Goal: Transaction & Acquisition: Purchase product/service

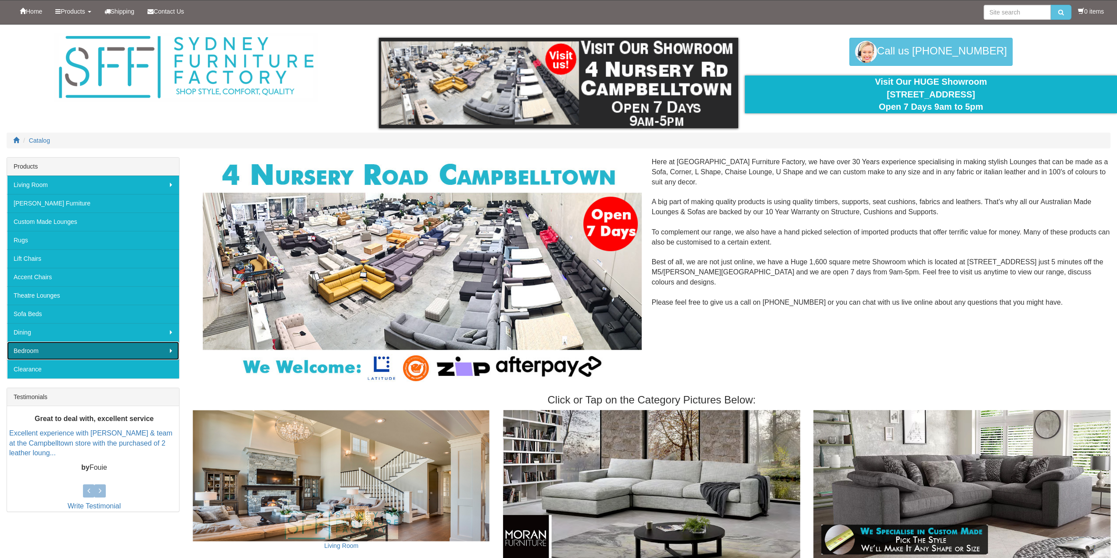
click at [26, 351] on link "Bedroom" at bounding box center [93, 350] width 172 height 18
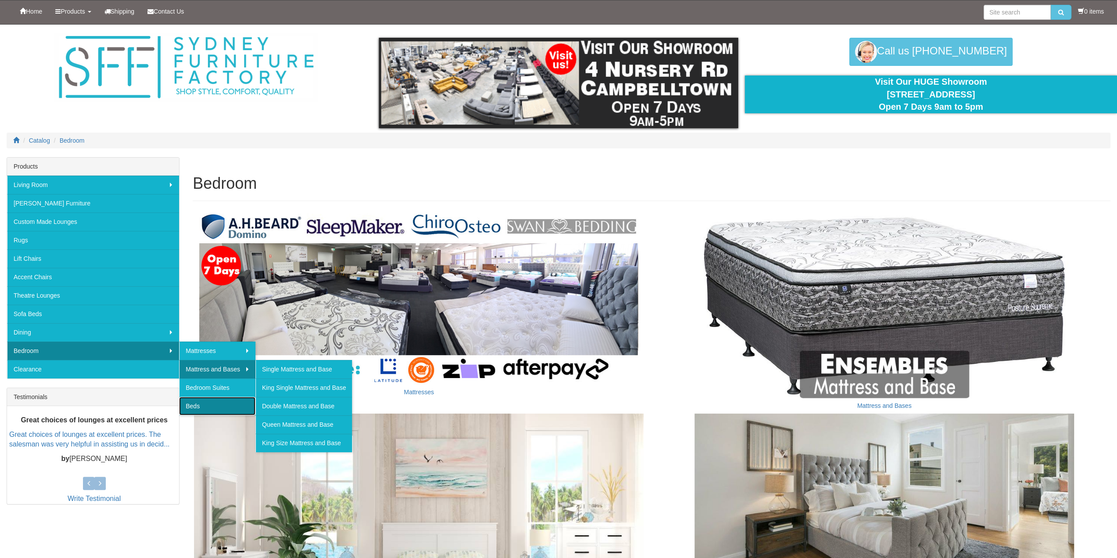
click at [195, 404] on link "Beds" at bounding box center [217, 406] width 76 height 18
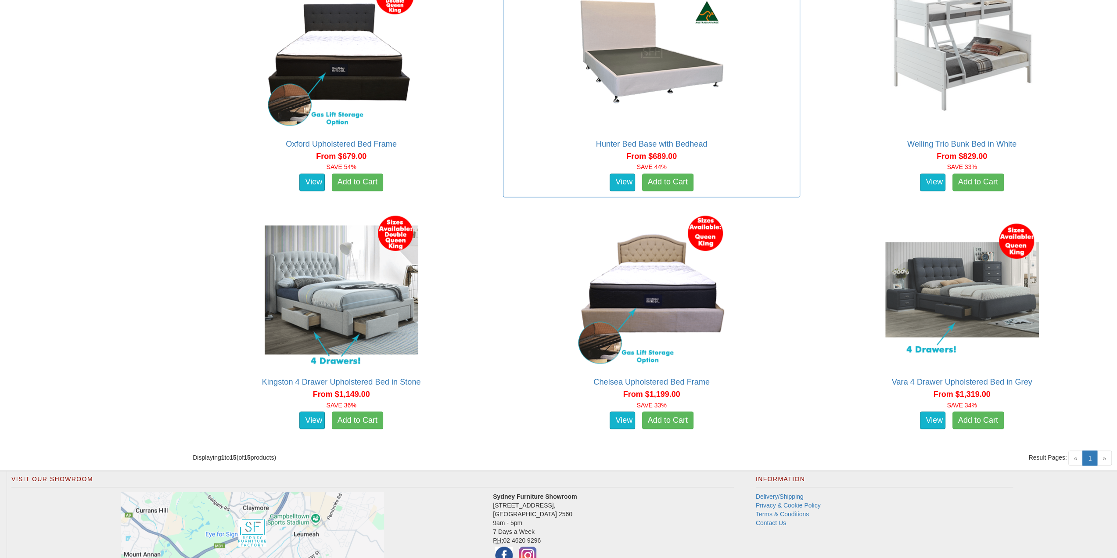
scroll to position [1358, 0]
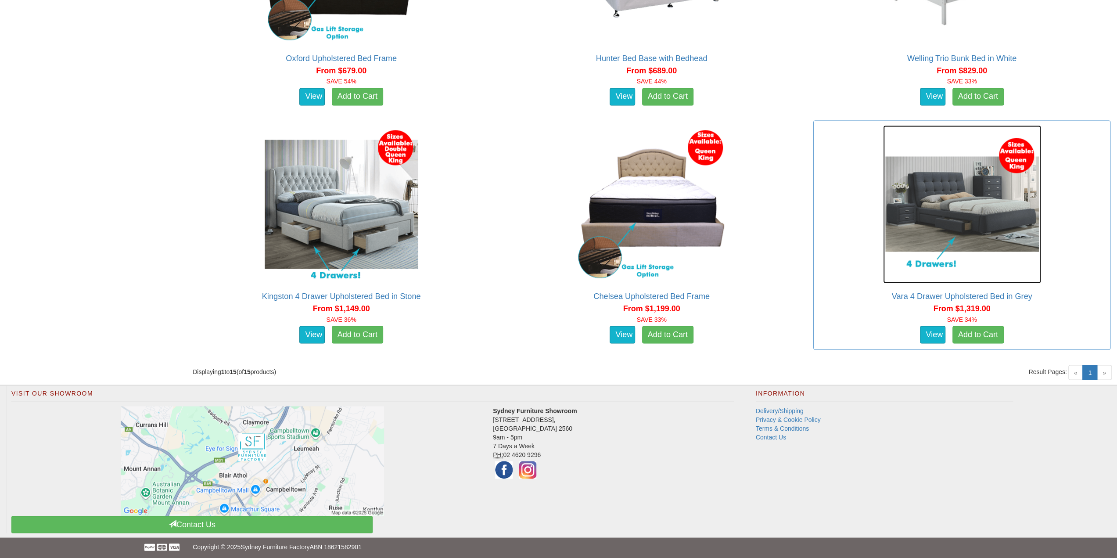
click at [972, 221] on img at bounding box center [962, 204] width 158 height 158
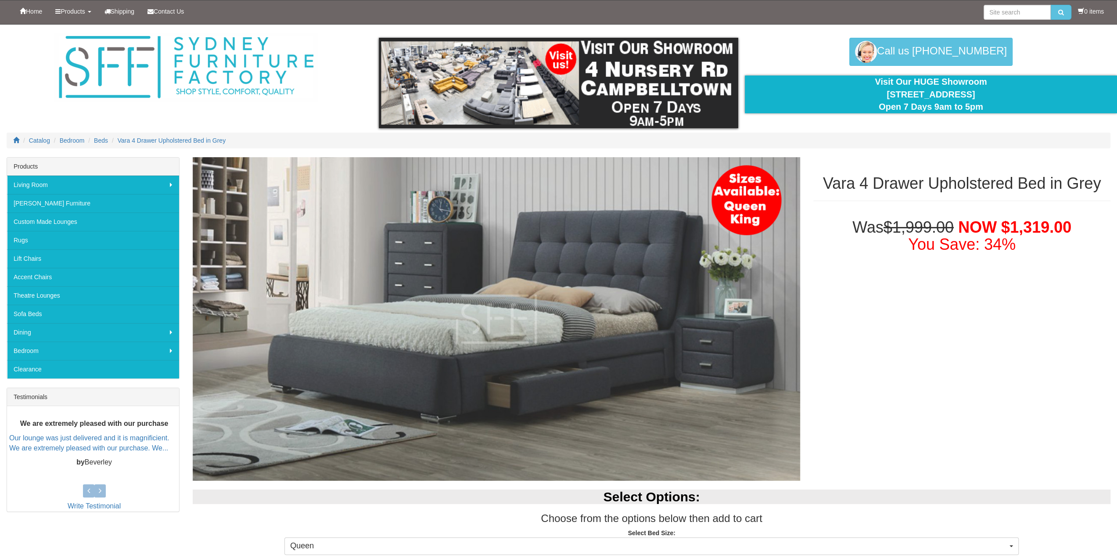
scroll to position [132, 0]
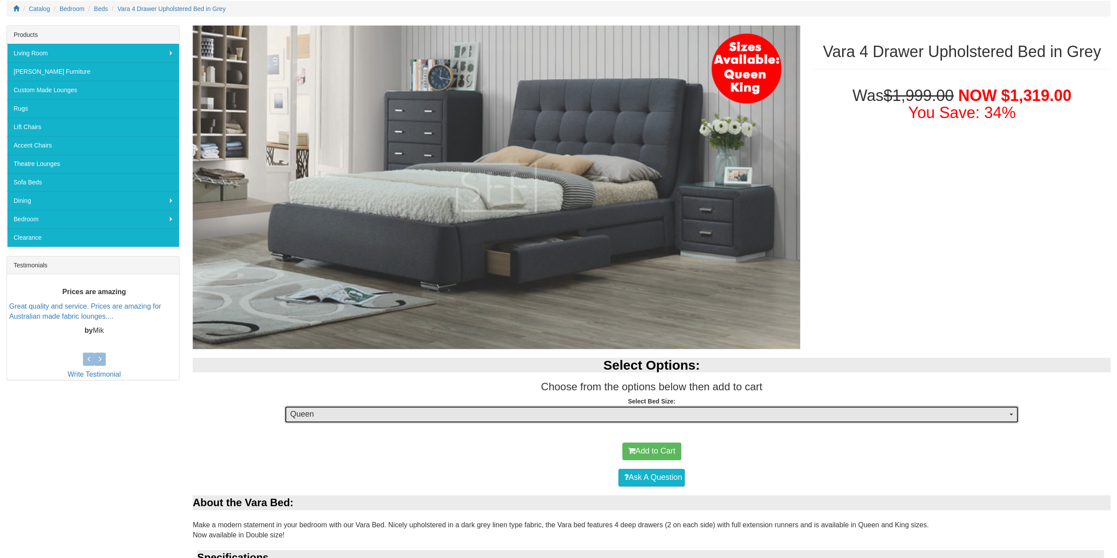
click at [422, 413] on span "Queen" at bounding box center [648, 414] width 717 height 11
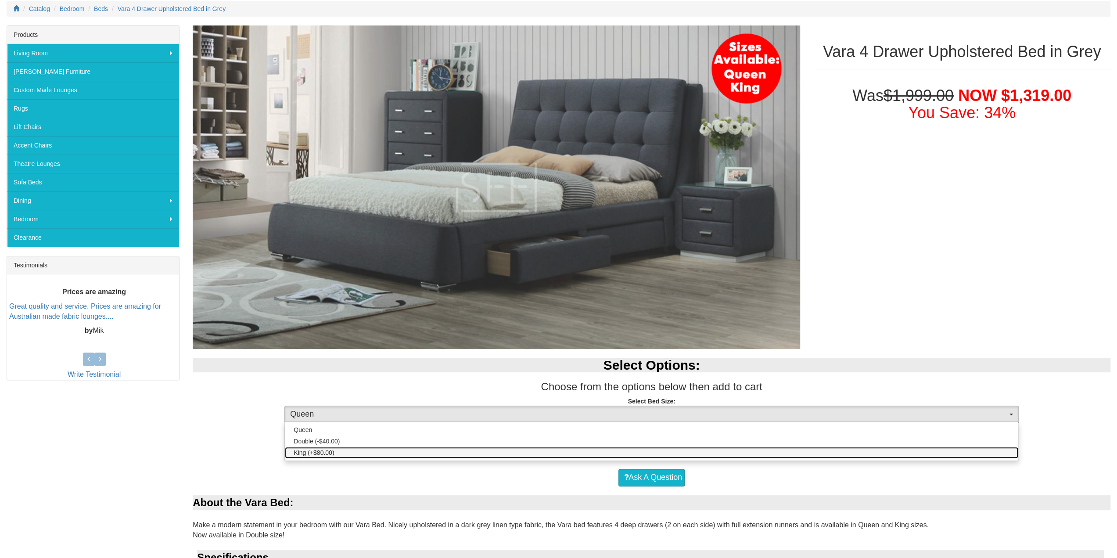
click at [316, 454] on span "King (+$80.00)" at bounding box center [314, 452] width 40 height 9
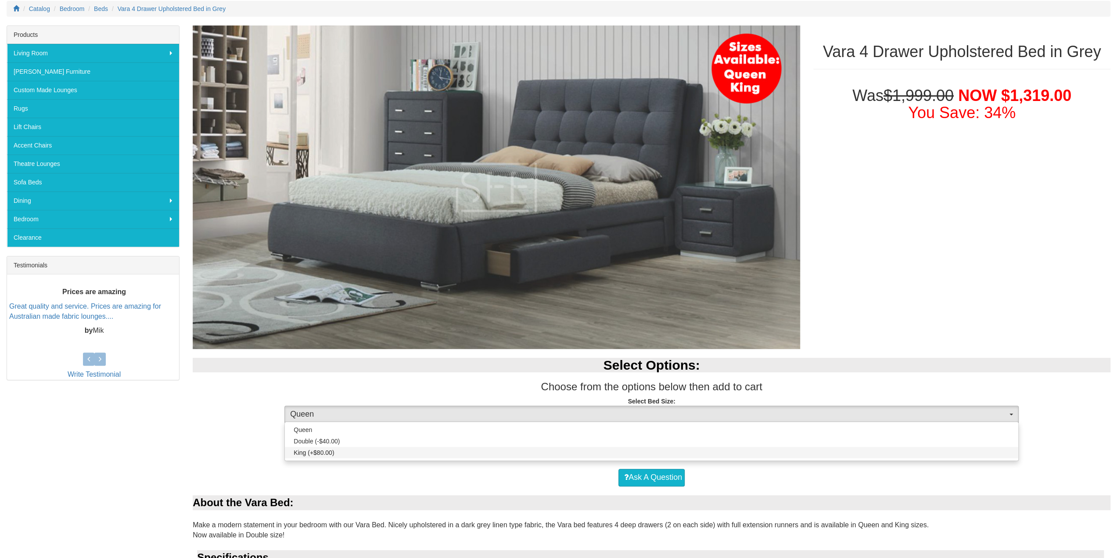
select select "1483"
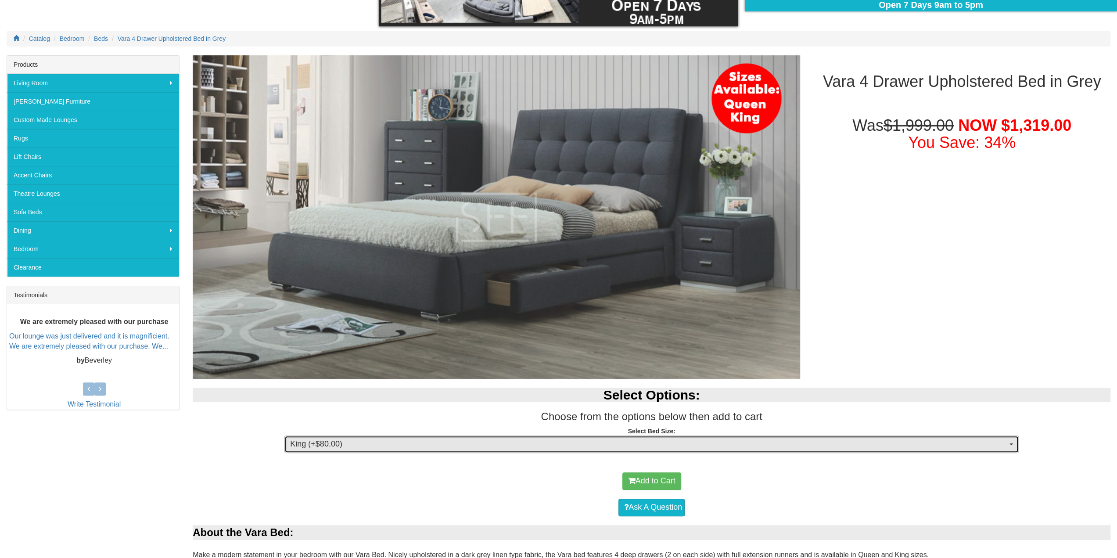
scroll to position [0, 0]
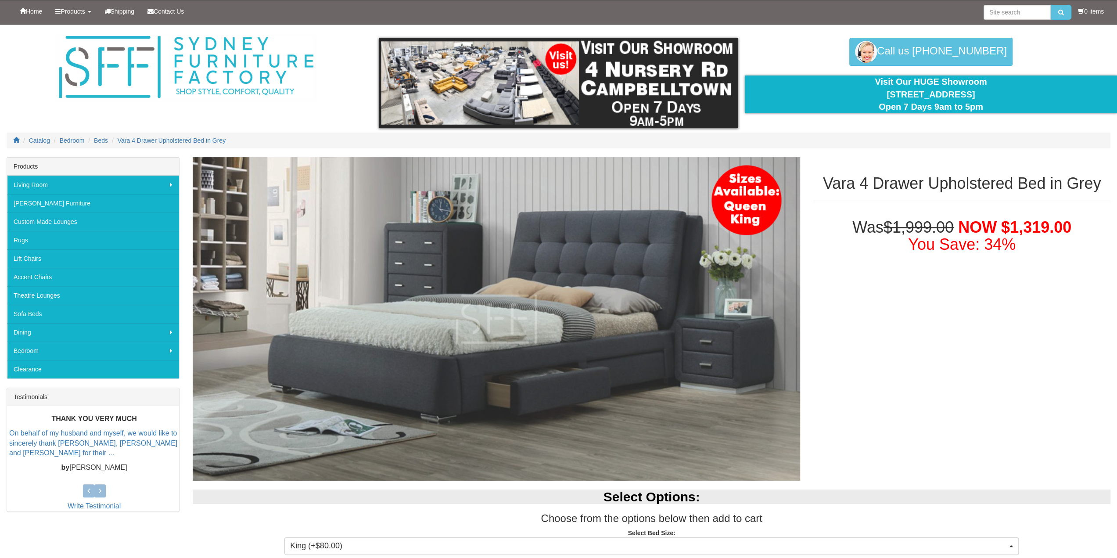
click at [1038, 330] on div "Vara 4 Drawer Upholstered Bed in Grey Was $1,999.00 NOW $1,319.00 You Save: 34%…" at bounding box center [651, 497] width 931 height 680
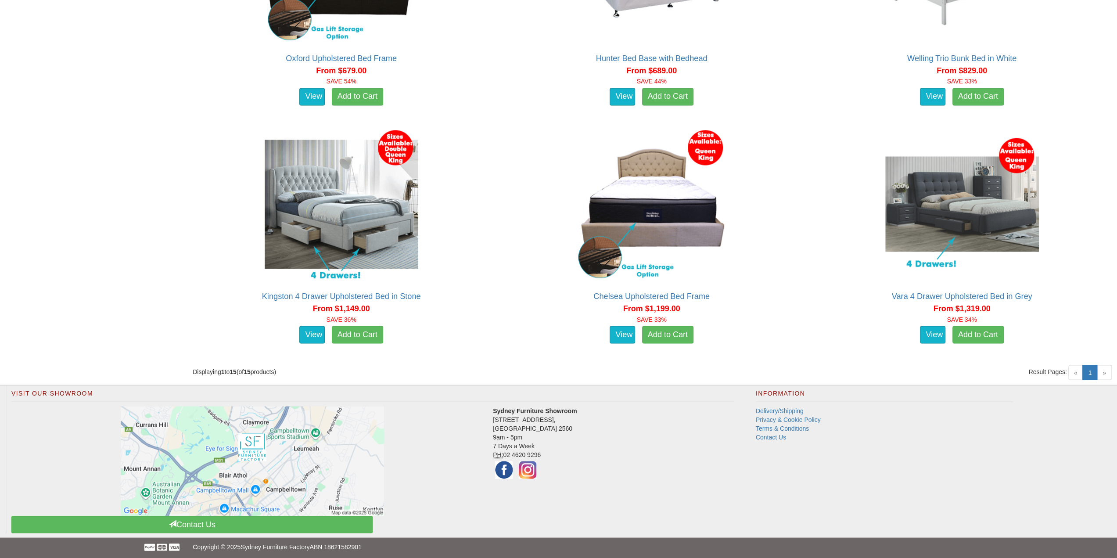
scroll to position [1358, 0]
